Goal: Find specific page/section: Find specific page/section

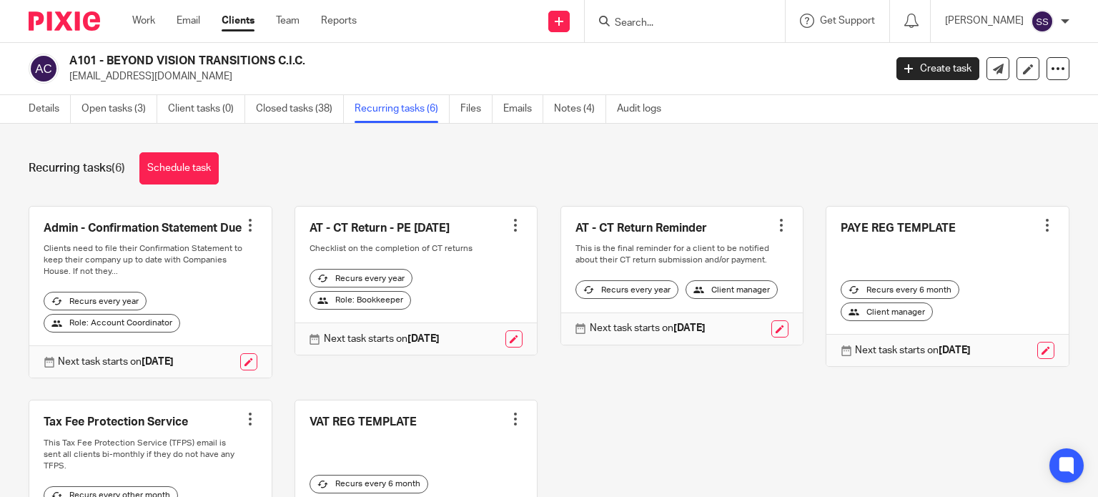
click at [652, 22] on input "Search" at bounding box center [677, 23] width 129 height 13
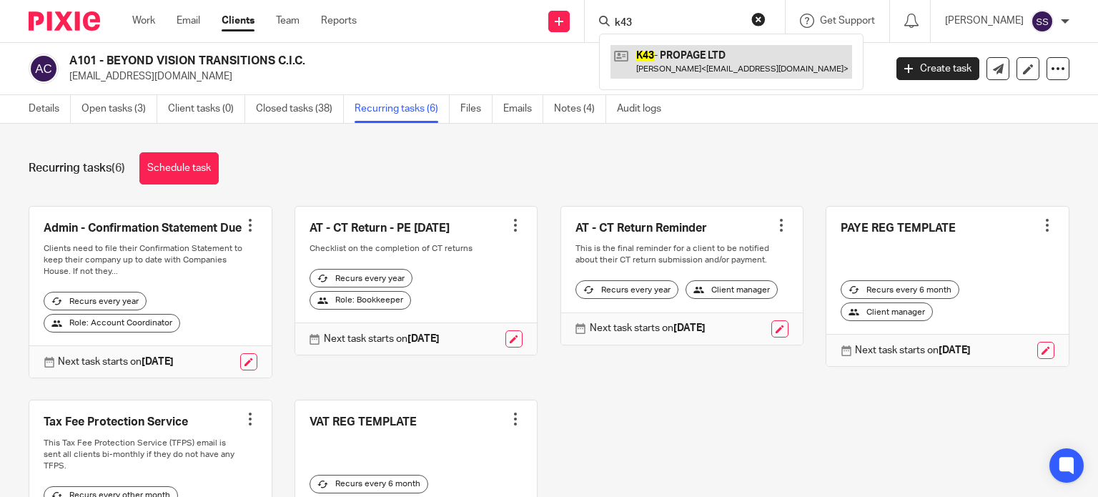
type input "k43"
click at [678, 49] on link at bounding box center [732, 61] width 242 height 33
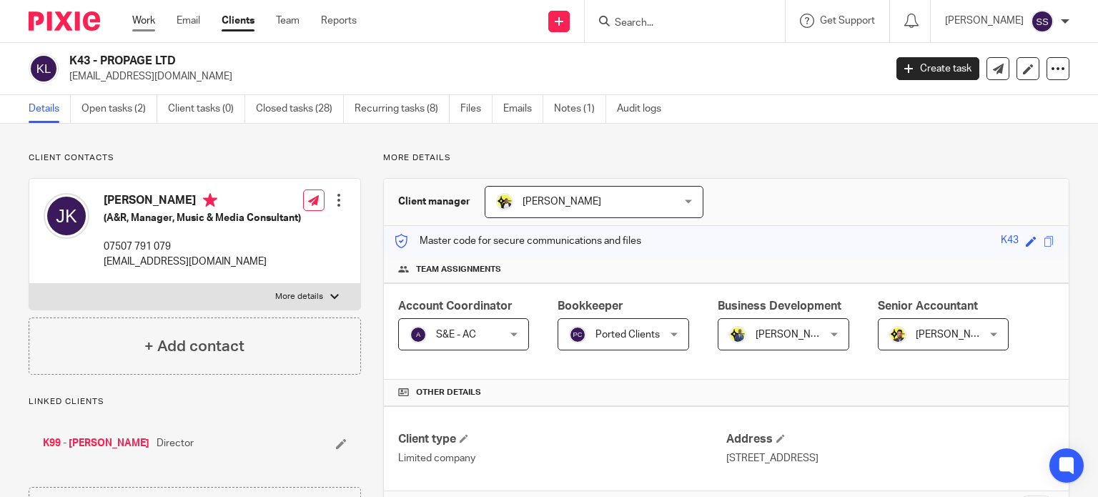
click at [154, 28] on link "Work" at bounding box center [143, 21] width 23 height 14
